Goal: Task Accomplishment & Management: Manage account settings

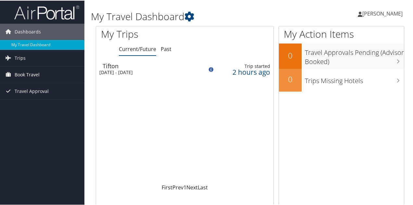
click at [31, 76] on span "Book Travel" at bounding box center [27, 74] width 25 height 16
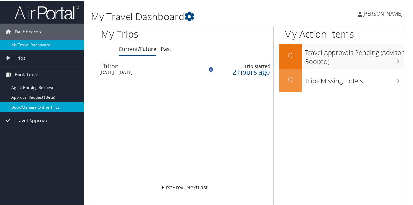
click at [34, 104] on link "Book/Manage Online Trips" at bounding box center [42, 107] width 84 height 10
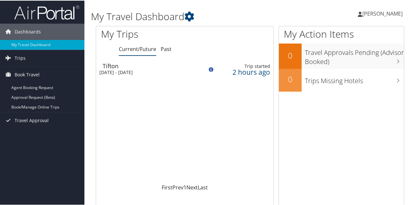
click at [378, 14] on span "[PERSON_NAME]" at bounding box center [382, 12] width 40 height 7
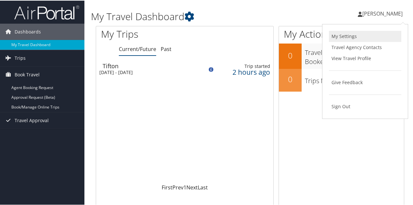
click at [341, 35] on link "My Settings" at bounding box center [365, 35] width 72 height 11
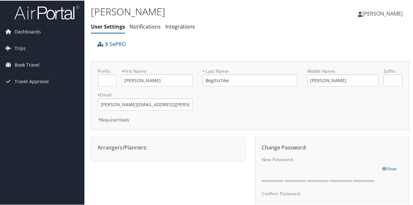
scroll to position [0, 0]
click at [186, 24] on link "Integrations" at bounding box center [180, 25] width 30 height 7
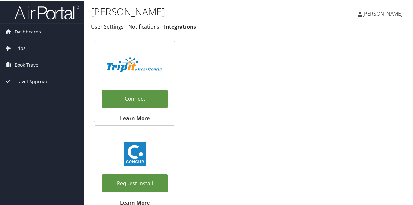
click at [143, 30] on link "Notifications" at bounding box center [143, 25] width 31 height 7
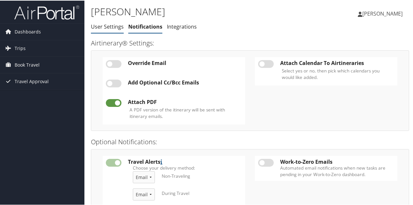
click at [102, 27] on link "User Settings" at bounding box center [107, 25] width 33 height 7
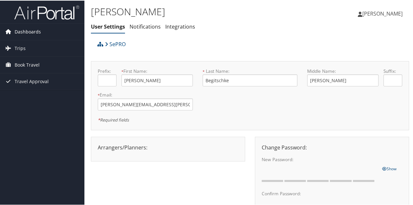
click at [23, 31] on span "Dashboards" at bounding box center [28, 31] width 26 height 16
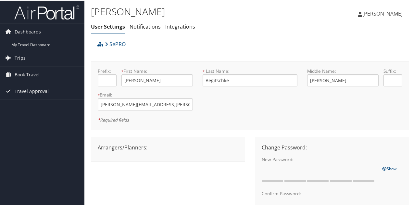
click at [19, 55] on span "Trips" at bounding box center [20, 57] width 11 height 16
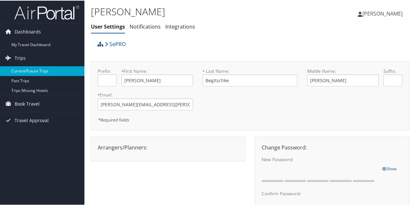
click at [29, 69] on link "Current/Future Trips" at bounding box center [42, 71] width 84 height 10
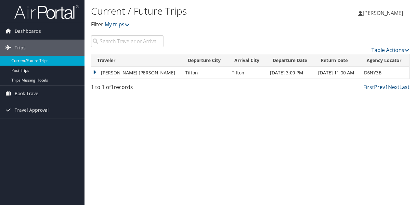
click at [130, 71] on td "ERICK GARMON BEGITSCHKE" at bounding box center [136, 73] width 91 height 12
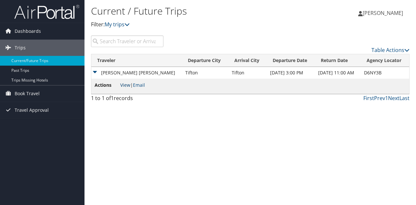
click at [125, 85] on link "View" at bounding box center [125, 85] width 10 height 6
